Goal: Navigation & Orientation: Find specific page/section

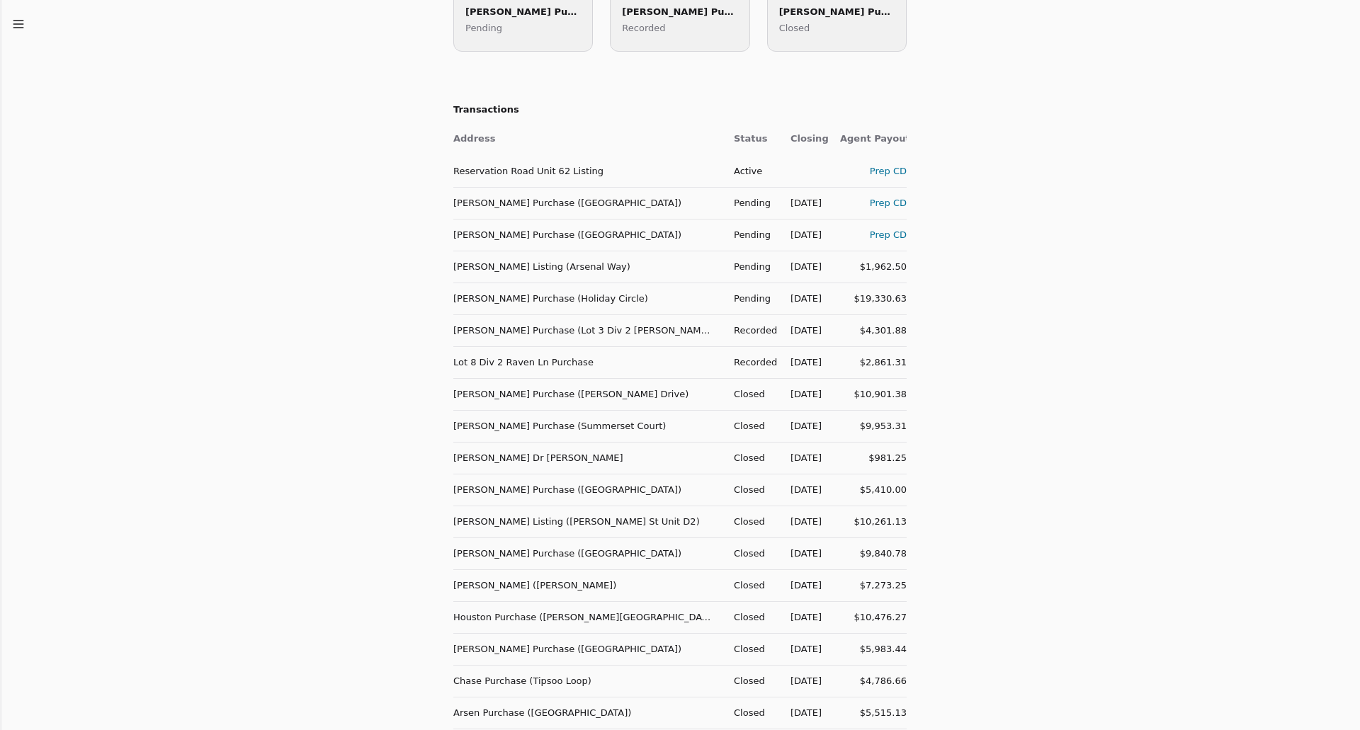
scroll to position [724, 0]
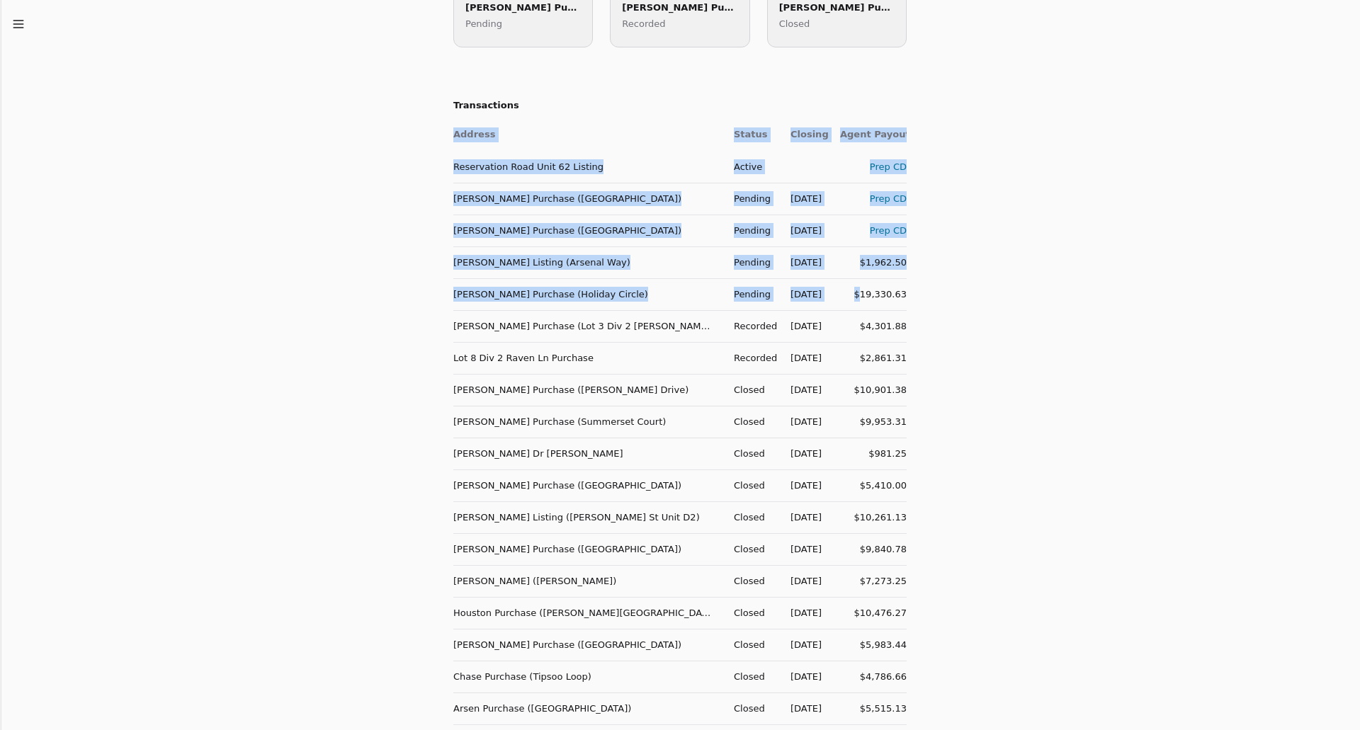
drag, startPoint x: 910, startPoint y: 358, endPoint x: 861, endPoint y: 285, distance: 88.4
click at [861, 285] on div "What's up , Dusty ? New Listing Buyer Agmt Referral Agmt Write Offer Upcoming C…" at bounding box center [680, 173] width 1360 height 1794
click at [1073, 237] on div "What's up , Dusty ? New Listing Buyer Agmt Referral Agmt Write Offer Upcoming C…" at bounding box center [680, 173] width 1360 height 1794
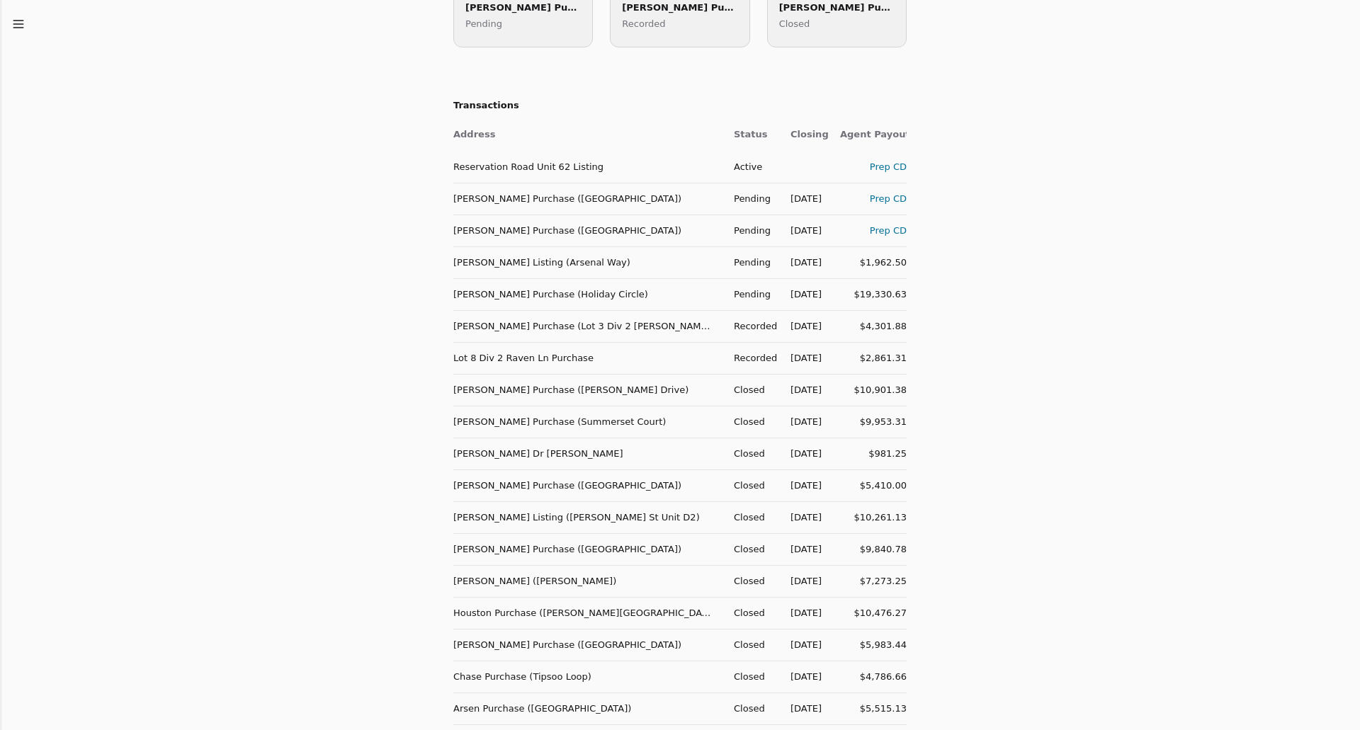
click at [1081, 132] on div "What's up , Dusty ? New Listing Buyer Agmt Referral Agmt Write Offer Upcoming C…" at bounding box center [680, 173] width 1360 height 1794
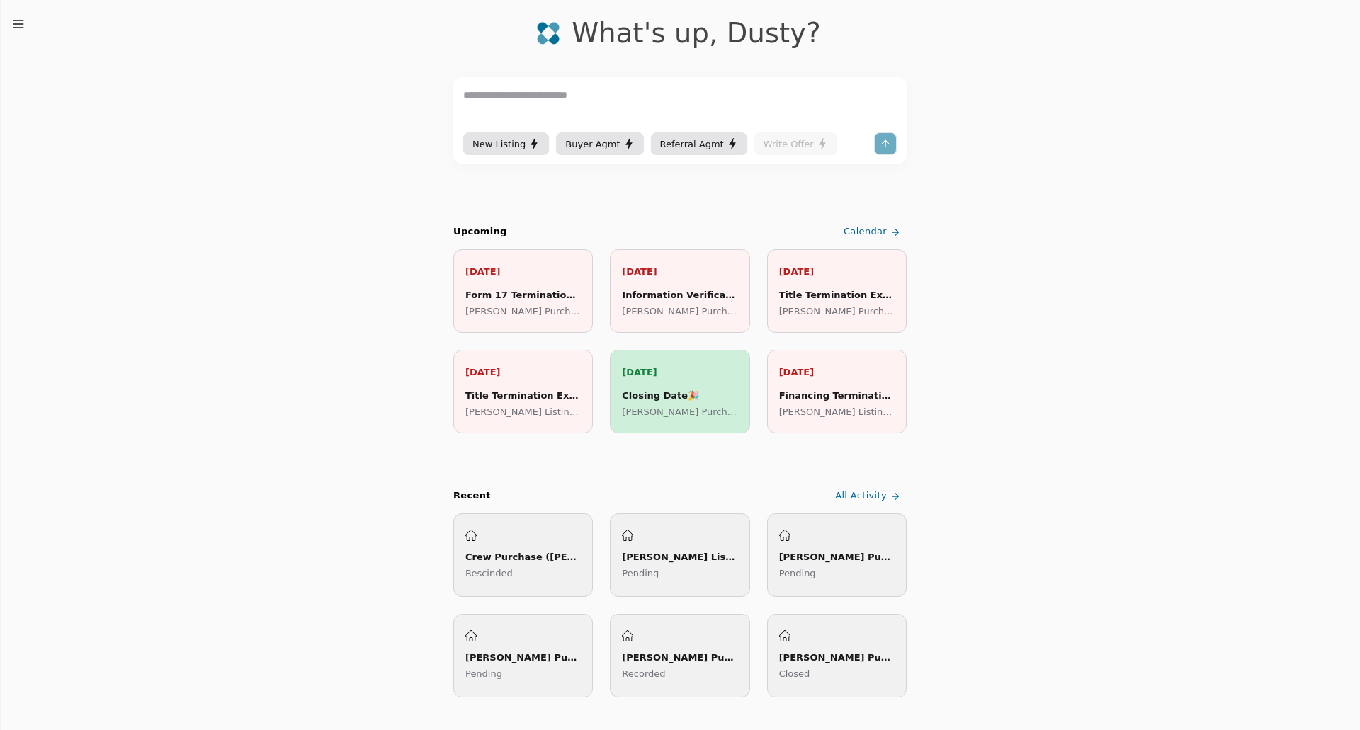
scroll to position [93, 0]
